Goal: Register for event/course

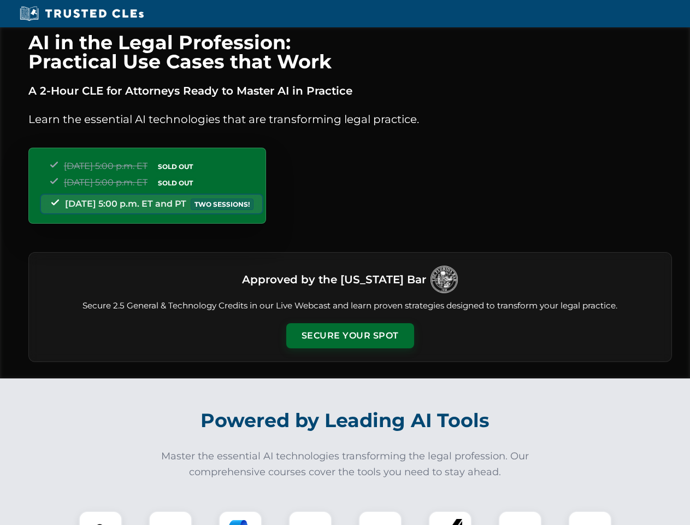
click at [350, 336] on button "Secure Your Spot" at bounding box center [350, 335] width 128 height 25
click at [101, 518] on img at bounding box center [101, 533] width 32 height 32
